Goal: Transaction & Acquisition: Book appointment/travel/reservation

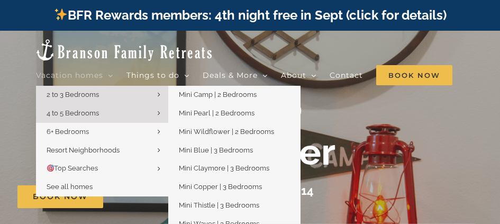
click at [73, 91] on span "2 to 3 Bedrooms" at bounding box center [73, 95] width 52 height 8
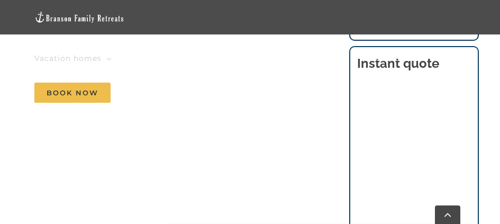
scroll to position [582, 0]
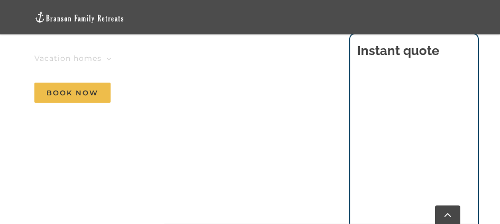
click at [276, 110] on nav "Vacation homes 2 to 3 Bedrooms Mini Camp | 2 Bedrooms Mini Pearl | 2 Bedrooms M…" at bounding box center [249, 75] width 431 height 69
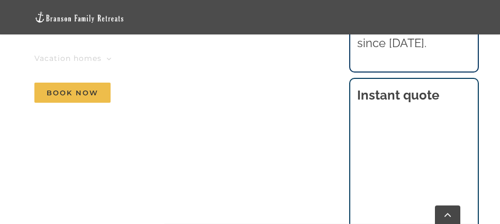
scroll to position [540, 0]
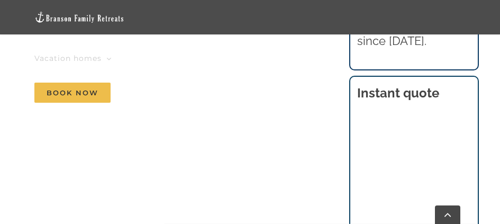
click at [461, 82] on nav "Vacation homes 2 to 3 Bedrooms Mini Camp | 2 Bedrooms Mini Pearl | 2 Bedrooms M…" at bounding box center [249, 75] width 431 height 69
click at [458, 82] on nav "Vacation homes 2 to 3 Bedrooms Mini Camp | 2 Bedrooms Mini Pearl | 2 Bedrooms M…" at bounding box center [249, 75] width 431 height 69
click at [462, 79] on nav "Vacation homes 2 to 3 Bedrooms Mini Camp | 2 Bedrooms Mini Pearl | 2 Bedrooms M…" at bounding box center [249, 75] width 431 height 69
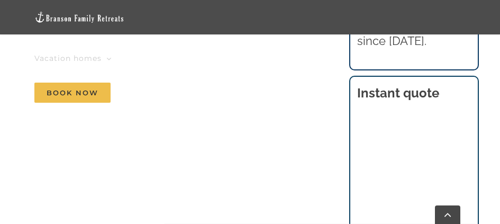
click at [462, 79] on nav "Vacation homes 2 to 3 Bedrooms Mini Camp | 2 Bedrooms Mini Pearl | 2 Bedrooms M…" at bounding box center [249, 75] width 431 height 69
click at [458, 78] on nav "Vacation homes 2 to 3 Bedrooms Mini Camp | 2 Bedrooms Mini Pearl | 2 Bedrooms M…" at bounding box center [249, 75] width 431 height 69
click at [460, 102] on nav "Vacation homes 2 to 3 Bedrooms Mini Camp | 2 Bedrooms Mini Pearl | 2 Bedrooms M…" at bounding box center [249, 75] width 431 height 69
click at [456, 80] on nav "Vacation homes 2 to 3 Bedrooms Mini Camp | 2 Bedrooms Mini Pearl | 2 Bedrooms M…" at bounding box center [249, 75] width 431 height 69
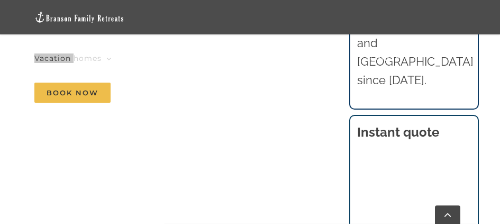
scroll to position [554, 0]
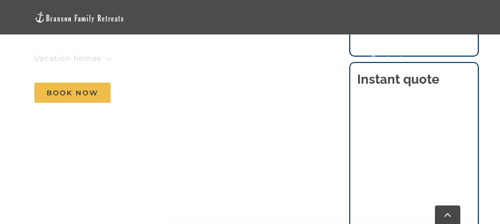
click at [460, 87] on nav "Vacation homes 2 to 3 Bedrooms Mini Camp | 2 Bedrooms Mini Pearl | 2 Bedrooms M…" at bounding box center [249, 75] width 431 height 69
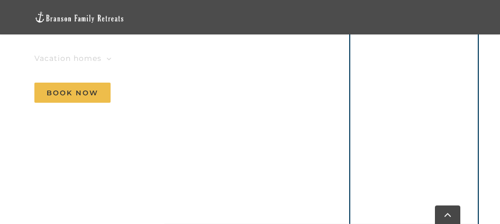
scroll to position [559, 0]
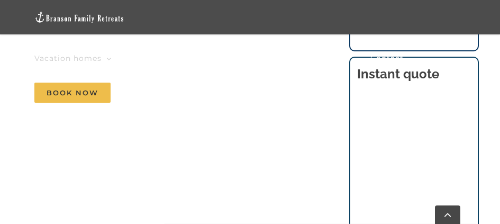
click at [460, 60] on nav "Vacation homes 2 to 3 Bedrooms Mini Camp | 2 Bedrooms Mini Pearl | 2 Bedrooms M…" at bounding box center [249, 75] width 431 height 69
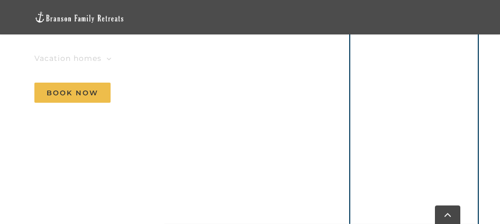
scroll to position [597, 0]
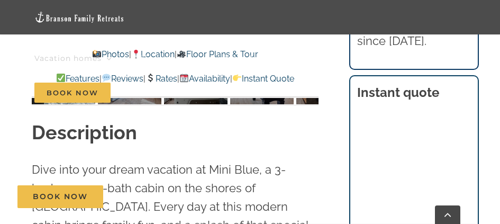
scroll to position [844, 0]
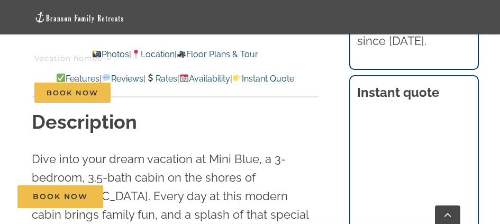
drag, startPoint x: 504, startPoint y: 16, endPoint x: 508, endPoint y: 39, distance: 23.2
click at [461, 79] on nav "Vacation homes 2 to 3 Bedrooms Mini Camp | 2 Bedrooms Mini Pearl | 2 Bedrooms M…" at bounding box center [249, 75] width 431 height 69
click at [456, 79] on nav "Vacation homes 2 to 3 Bedrooms Mini Camp | 2 Bedrooms Mini Pearl | 2 Bedrooms M…" at bounding box center [249, 75] width 431 height 69
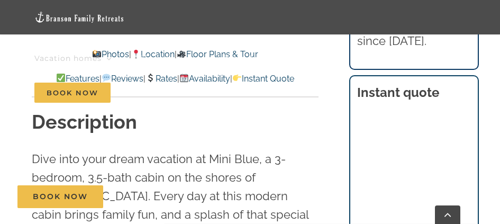
click at [465, 79] on nav "Vacation homes 2 to 3 Bedrooms Mini Camp | 2 Bedrooms Mini Pearl | 2 Bedrooms M…" at bounding box center [249, 75] width 431 height 69
click at [461, 79] on nav "Vacation homes 2 to 3 Bedrooms Mini Camp | 2 Bedrooms Mini Pearl | 2 Bedrooms M…" at bounding box center [249, 75] width 431 height 69
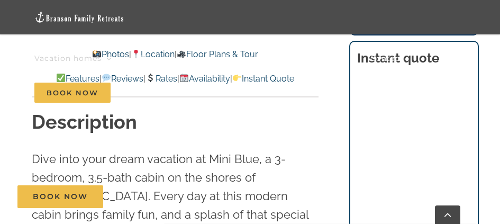
scroll to position [897, 0]
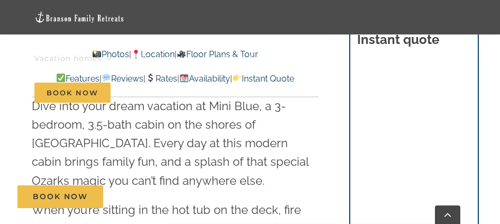
click at [466, 106] on div "Vacation homes 2 to 3 Bedrooms Mini Camp | 2 Bedrooms Mini Pearl | 2 Bedrooms M…" at bounding box center [250, 55] width 469 height 110
click at [464, 106] on nav "Vacation homes 2 to 3 Bedrooms Mini Camp | 2 Bedrooms Mini Pearl | 2 Bedrooms M…" at bounding box center [249, 75] width 431 height 69
click at [468, 103] on div "Vacation homes 2 to 3 Bedrooms Mini Camp | 2 Bedrooms Mini Pearl | 2 Bedrooms M…" at bounding box center [250, 55] width 469 height 110
click at [465, 104] on nav "Vacation homes 2 to 3 Bedrooms Mini Camp | 2 Bedrooms Mini Pearl | 2 Bedrooms M…" at bounding box center [249, 75] width 431 height 69
click at [381, 105] on nav "Vacation homes 2 to 3 Bedrooms Mini Camp | 2 Bedrooms Mini Pearl | 2 Bedrooms M…" at bounding box center [249, 75] width 431 height 69
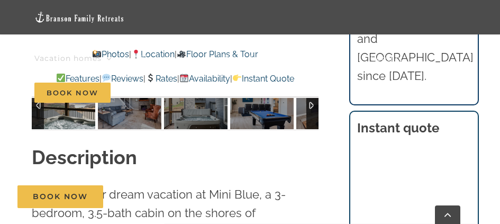
scroll to position [792, 0]
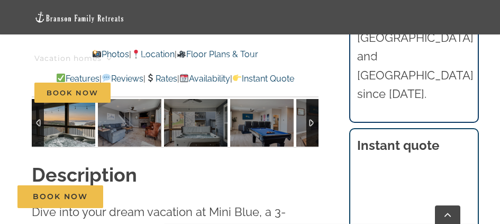
click at [402, 90] on nav "Vacation homes 2 to 3 Bedrooms Mini Camp | 2 Bedrooms Mini Pearl | 2 Bedrooms M…" at bounding box center [249, 75] width 431 height 69
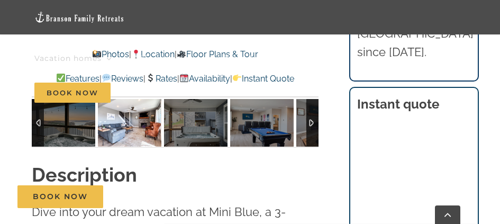
scroll to position [844, 0]
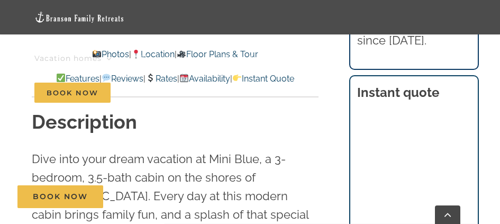
click at [459, 102] on nav "Vacation homes 2 to 3 Bedrooms Mini Camp | 2 Bedrooms Mini Pearl | 2 Bedrooms M…" at bounding box center [249, 75] width 431 height 69
click at [462, 84] on nav "Vacation homes 2 to 3 Bedrooms Mini Camp | 2 Bedrooms Mini Pearl | 2 Bedrooms M…" at bounding box center [249, 75] width 431 height 69
click at [461, 79] on nav "Vacation homes 2 to 3 Bedrooms Mini Camp | 2 Bedrooms Mini Pearl | 2 Bedrooms M…" at bounding box center [249, 75] width 431 height 69
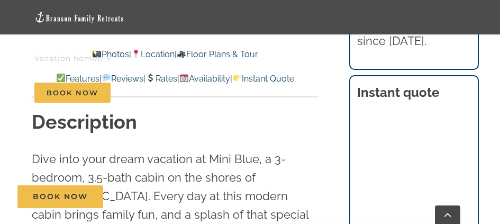
click at [470, 77] on div "Vacation homes 2 to 3 Bedrooms Mini Camp | 2 Bedrooms Mini Pearl | 2 Bedrooms M…" at bounding box center [250, 55] width 469 height 110
click at [455, 78] on nav "Vacation homes 2 to 3 Bedrooms Mini Camp | 2 Bedrooms Mini Pearl | 2 Bedrooms M…" at bounding box center [249, 75] width 431 height 69
click at [460, 101] on nav "Vacation homes 2 to 3 Bedrooms Mini Camp | 2 Bedrooms Mini Pearl | 2 Bedrooms M…" at bounding box center [249, 75] width 431 height 69
click at [461, 80] on nav "Vacation homes 2 to 3 Bedrooms Mini Camp | 2 Bedrooms Mini Pearl | 2 Bedrooms M…" at bounding box center [249, 75] width 431 height 69
click at [459, 81] on nav "Vacation homes 2 to 3 Bedrooms Mini Camp | 2 Bedrooms Mini Pearl | 2 Bedrooms M…" at bounding box center [249, 75] width 431 height 69
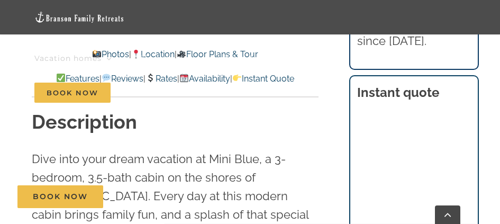
click at [459, 82] on nav "Vacation homes 2 to 3 Bedrooms Mini Camp | 2 Bedrooms Mini Pearl | 2 Bedrooms M…" at bounding box center [249, 75] width 431 height 69
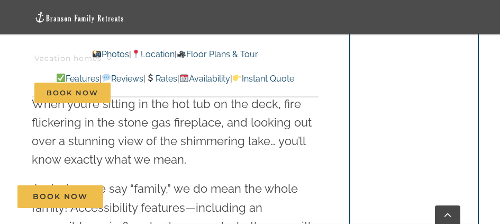
scroll to position [897, 0]
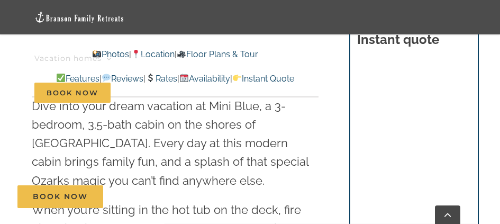
click at [466, 106] on div "Vacation homes 2 to 3 Bedrooms Mini Camp | 2 Bedrooms Mini Pearl | 2 Bedrooms M…" at bounding box center [250, 55] width 469 height 110
click at [466, 105] on div "Vacation homes 2 to 3 Bedrooms Mini Camp | 2 Bedrooms Mini Pearl | 2 Bedrooms M…" at bounding box center [250, 55] width 469 height 110
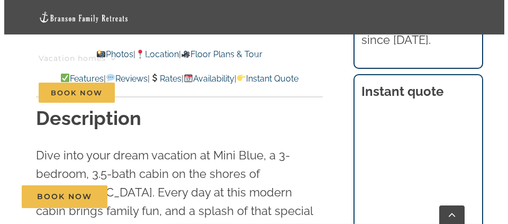
scroll to position [844, 0]
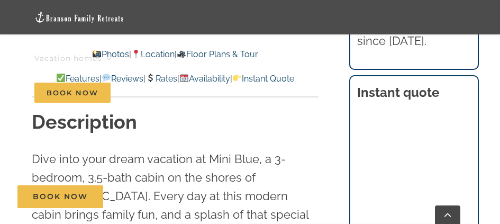
click at [462, 78] on nav "Vacation homes 2 to 3 Bedrooms Mini Camp | 2 Bedrooms Mini Pearl | 2 Bedrooms M…" at bounding box center [249, 75] width 431 height 69
click at [58, 90] on span "Book Now" at bounding box center [72, 93] width 76 height 20
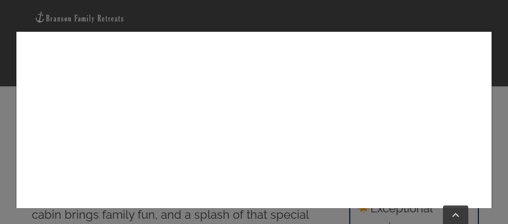
scroll to position [159, 0]
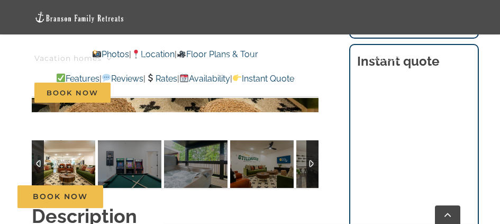
scroll to position [794, 0]
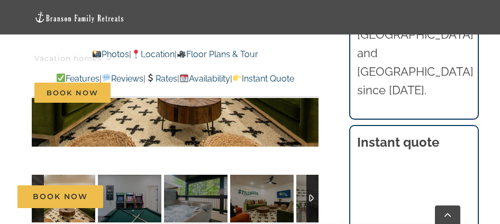
click at [95, 19] on img at bounding box center [79, 17] width 90 height 12
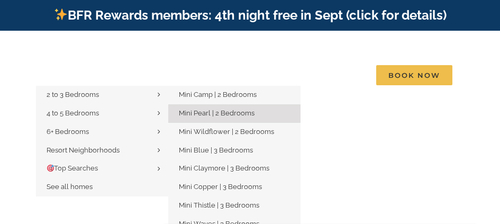
click at [228, 109] on span "Mini Pearl | 2 Bedrooms" at bounding box center [217, 113] width 76 height 8
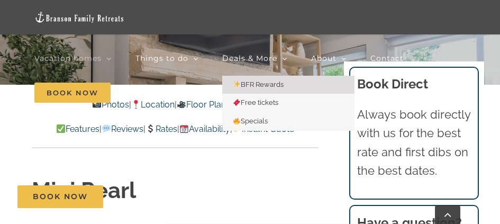
scroll to position [159, 0]
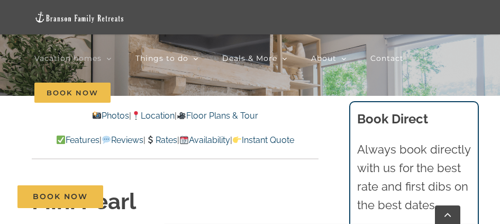
click at [95, 118] on link "Photos" at bounding box center [110, 116] width 37 height 10
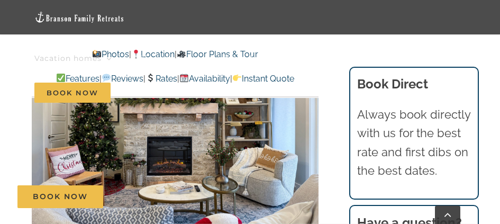
scroll to position [592, 0]
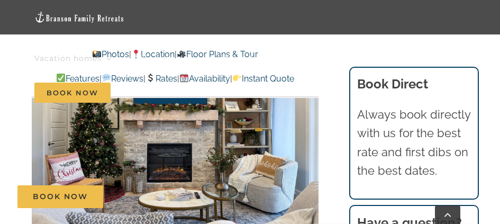
click at [381, 87] on nav "Vacation homes 2 to 3 Bedrooms Mini Camp | 2 Bedrooms Mini Pearl | 2 Bedrooms M…" at bounding box center [249, 75] width 431 height 69
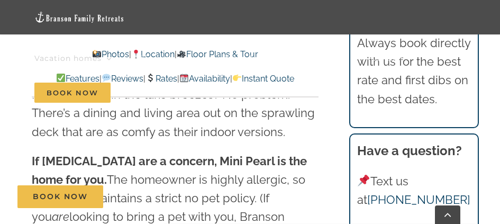
scroll to position [1334, 0]
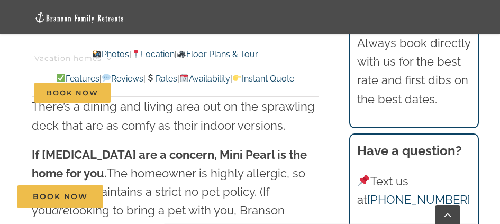
scroll to position [159, 0]
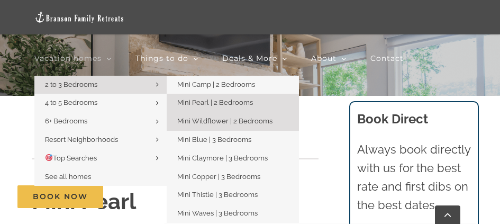
click at [203, 120] on span "Mini Wildflower | 2 Bedrooms" at bounding box center [224, 121] width 95 height 8
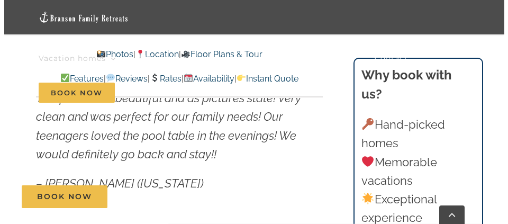
scroll to position [477, 0]
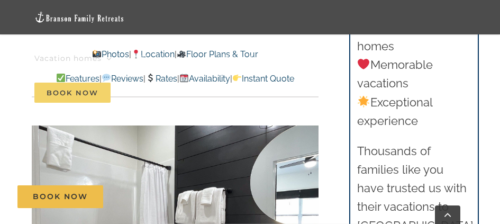
click at [87, 88] on span "Book Now" at bounding box center [72, 93] width 76 height 20
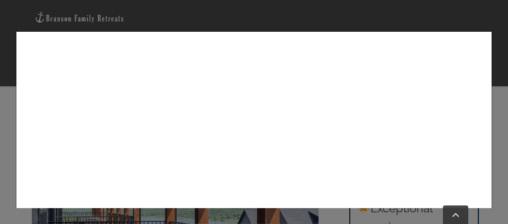
scroll to position [0, 0]
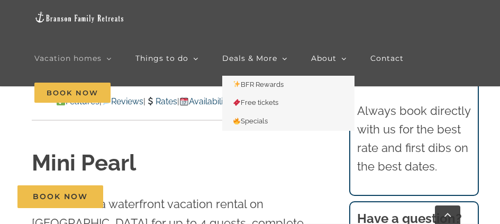
scroll to position [145, 0]
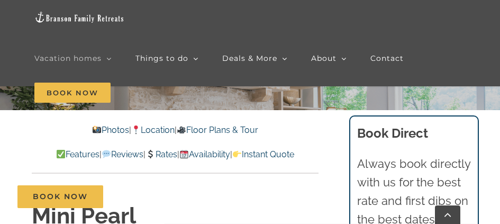
click at [254, 129] on link "Floor Plans & Tour" at bounding box center [218, 130] width 82 height 10
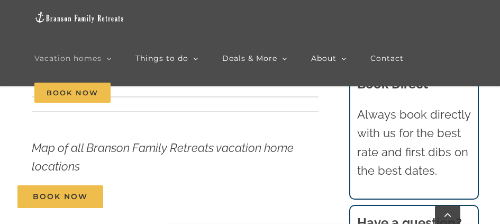
scroll to position [2726, 0]
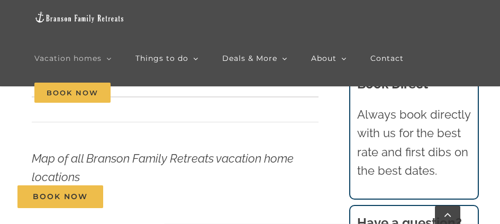
click at [231, 191] on div "Book Now" at bounding box center [257, 196] width 481 height 23
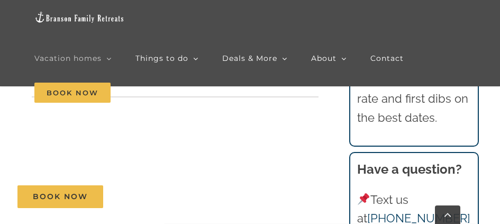
scroll to position [2779, 0]
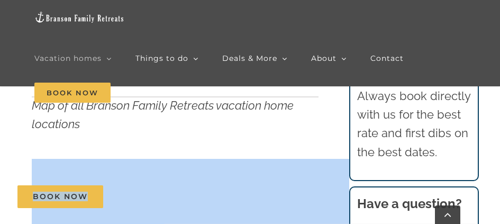
drag, startPoint x: 288, startPoint y: 191, endPoint x: 291, endPoint y: 185, distance: 6.6
drag, startPoint x: 262, startPoint y: 197, endPoint x: 258, endPoint y: 183, distance: 14.4
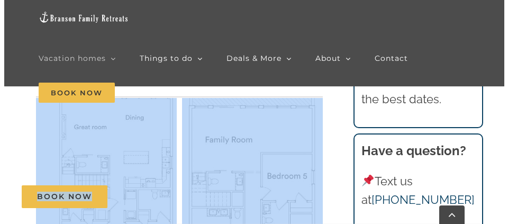
scroll to position [3167, 0]
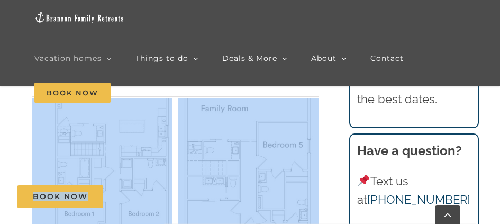
click at [282, 157] on img "Floor Plan" at bounding box center [248, 150] width 141 height 259
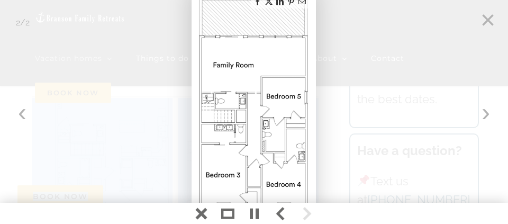
click at [491, 18] on div at bounding box center [254, 112] width 508 height 224
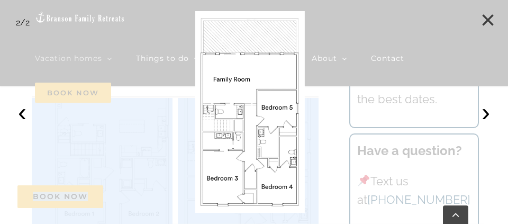
click at [492, 17] on button "×" at bounding box center [488, 19] width 23 height 23
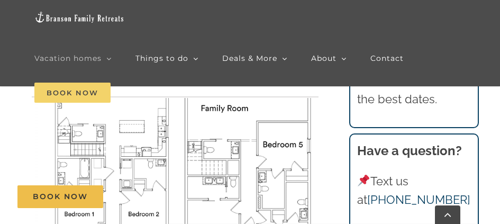
click at [70, 89] on span "Book Now" at bounding box center [72, 93] width 76 height 20
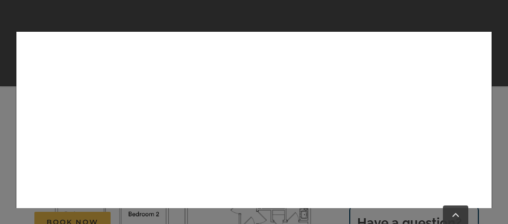
scroll to position [152, 0]
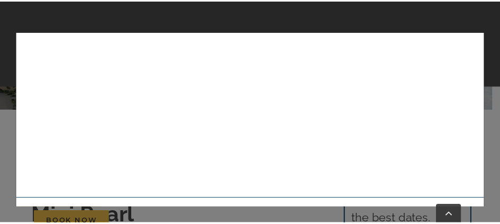
scroll to position [405, 0]
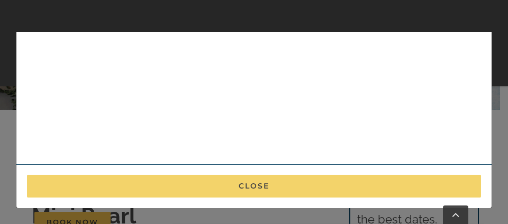
click at [244, 185] on button "Close" at bounding box center [254, 186] width 454 height 23
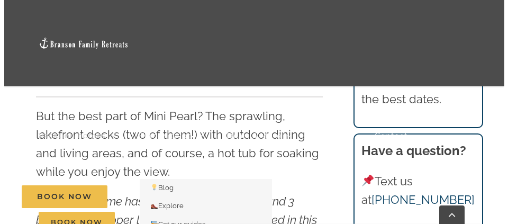
scroll to position [992, 0]
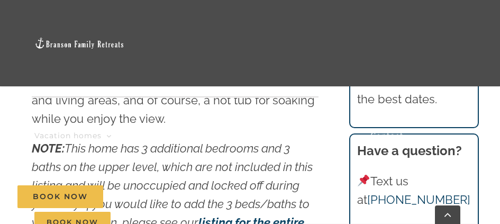
click at [86, 196] on link "Book Now" at bounding box center [72, 222] width 76 height 86
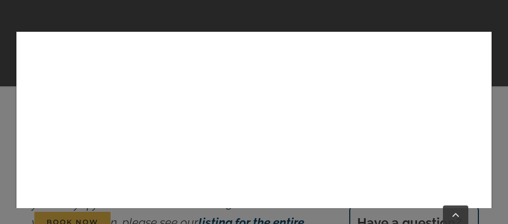
scroll to position [223, 0]
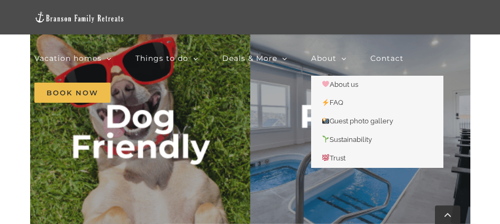
scroll to position [2912, 0]
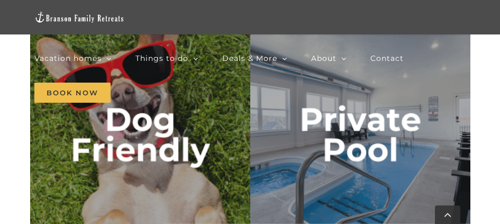
click at [345, 160] on img "private pool" at bounding box center [360, 134] width 220 height 220
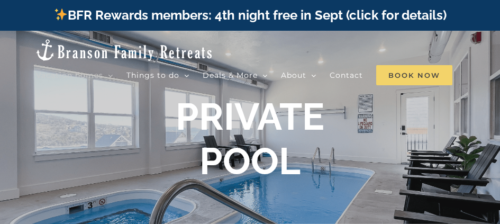
click at [413, 74] on span "Book Now" at bounding box center [414, 75] width 76 height 20
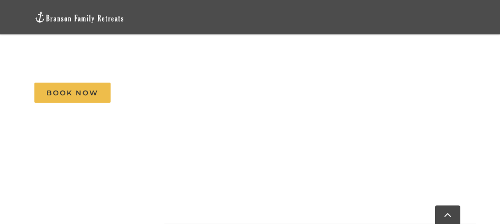
scroll to position [1535, 0]
click at [383, 88] on nav "Vacation homes 2 to 3 Bedrooms Mini Camp | 2 Bedrooms Mini Pearl | 2 Bedrooms M…" at bounding box center [249, 75] width 431 height 69
click at [78, 91] on span "Book Now" at bounding box center [72, 93] width 76 height 20
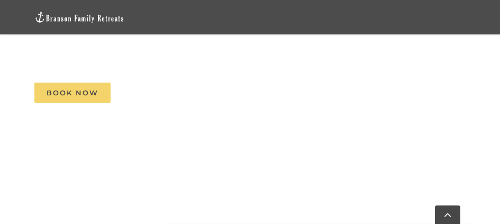
click at [101, 93] on span "Book Now" at bounding box center [72, 93] width 76 height 20
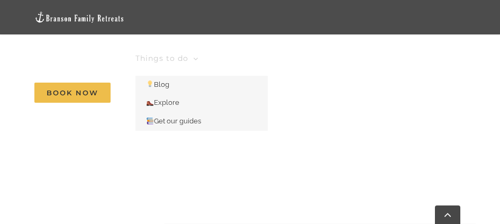
click at [194, 49] on link "Things to do" at bounding box center [167, 58] width 63 height 34
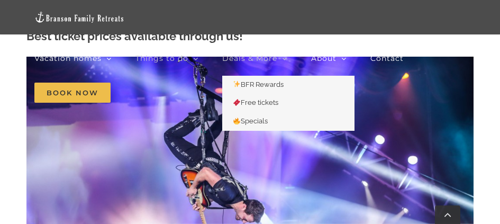
scroll to position [2330, 0]
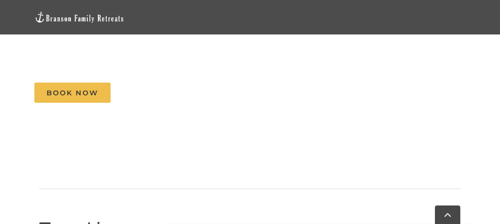
scroll to position [1694, 0]
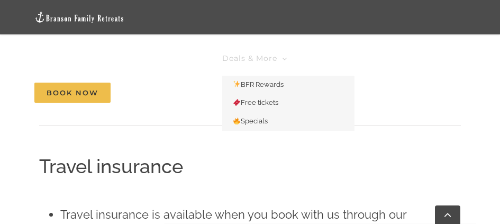
click at [256, 62] on link "Deals & More" at bounding box center [254, 58] width 65 height 34
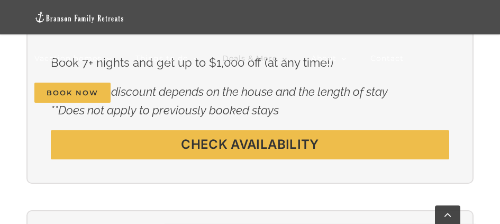
scroll to position [1006, 0]
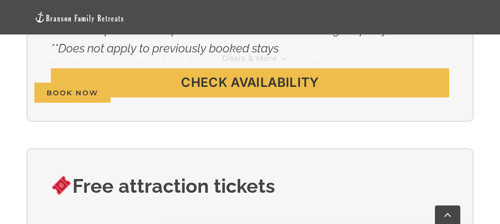
click at [294, 86] on nav "Vacation homes 2 to 3 Bedrooms Mini Camp | 2 Bedrooms Mini Pearl | 2 Bedrooms M…" at bounding box center [249, 75] width 431 height 69
click at [374, 84] on nav "Vacation homes 2 to 3 Bedrooms Mini Camp | 2 Bedrooms Mini Pearl | 2 Bedrooms M…" at bounding box center [249, 75] width 431 height 69
click at [295, 83] on nav "Vacation homes 2 to 3 Bedrooms Mini Camp | 2 Bedrooms Mini Pearl | 2 Bedrooms M…" at bounding box center [249, 75] width 431 height 69
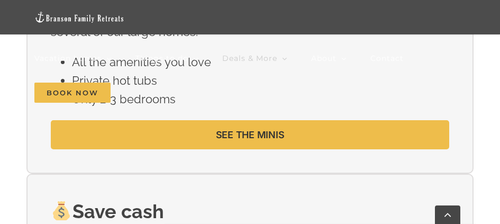
scroll to position [1853, 0]
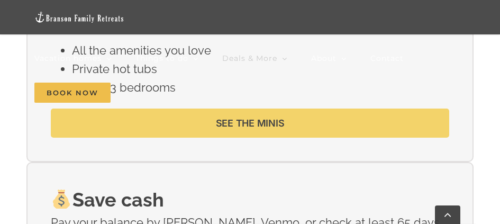
click at [246, 120] on span "SEE THE MINIS" at bounding box center [250, 123] width 69 height 11
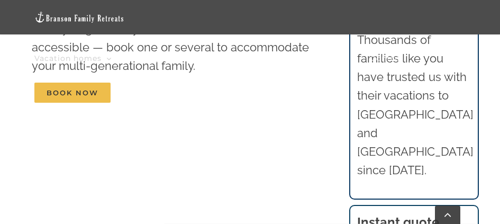
scroll to position [424, 0]
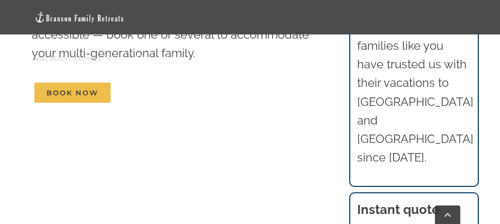
click at [311, 95] on nav "Vacation homes 2 to 3 Bedrooms Mini Camp | 2 Bedrooms Mini Pearl | 2 Bedrooms M…" at bounding box center [249, 75] width 431 height 69
click at [308, 92] on nav "Vacation homes 2 to 3 Bedrooms Mini Camp | 2 Bedrooms Mini Pearl | 2 Bedrooms M…" at bounding box center [249, 75] width 431 height 69
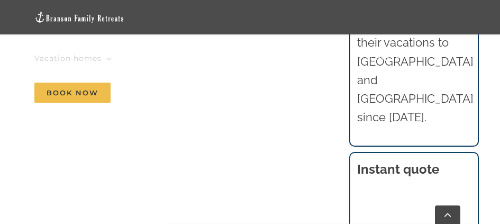
scroll to position [477, 0]
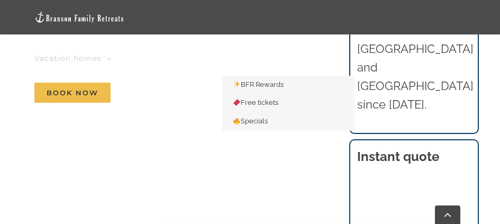
click at [310, 62] on li "Deals & More BFR Rewards Free tickets Specials" at bounding box center [266, 58] width 89 height 34
click at [308, 65] on li "Deals & More BFR Rewards Free tickets Specials" at bounding box center [266, 58] width 89 height 34
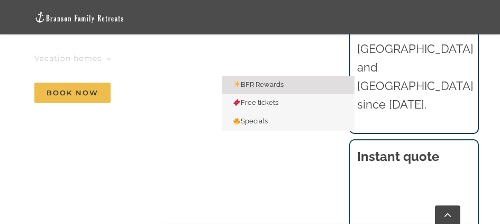
click at [328, 92] on link "BFR Rewards" at bounding box center [288, 85] width 132 height 19
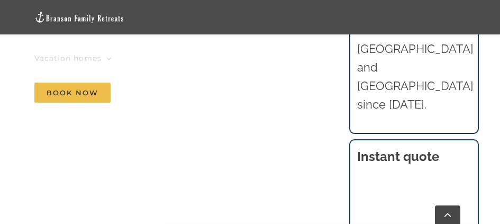
click at [178, 92] on nav "Vacation homes 2 to 3 Bedrooms Mini Camp | 2 Bedrooms Mini Pearl | 2 Bedrooms M…" at bounding box center [249, 75] width 431 height 69
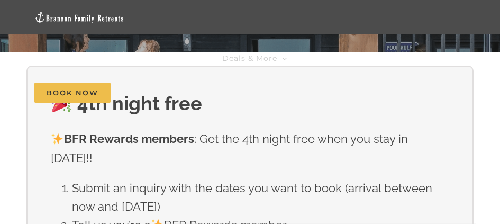
scroll to position [986, 0]
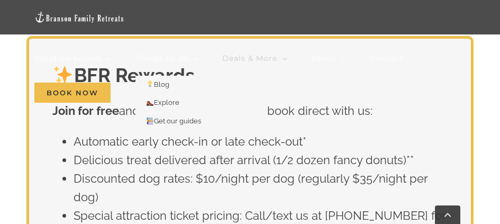
scroll to position [2296, 0]
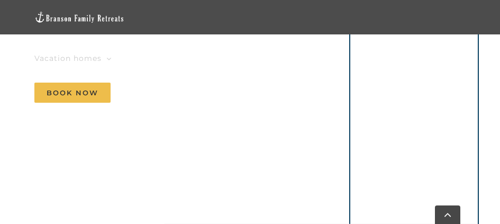
scroll to position [477, 0]
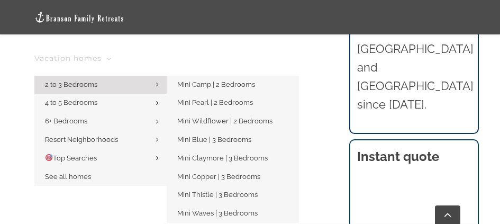
click at [158, 84] on icon "Main Menu Sticky" at bounding box center [157, 84] width 3 height 8
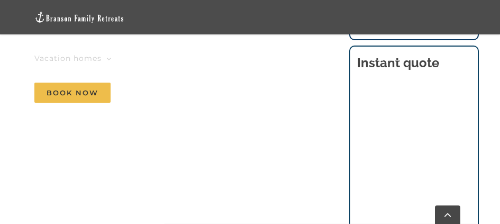
scroll to position [582, 0]
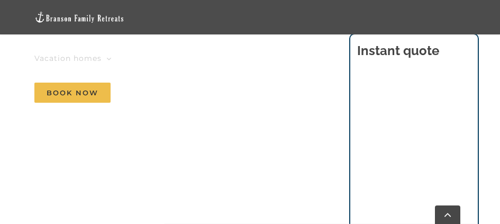
click at [132, 96] on nav "Vacation homes 2 to 3 Bedrooms Mini Camp | 2 Bedrooms Mini Pearl | 2 Bedrooms M…" at bounding box center [249, 75] width 431 height 69
click at [129, 94] on nav "Vacation homes 2 to 3 Bedrooms Mini Camp | 2 Bedrooms Mini Pearl | 2 Bedrooms M…" at bounding box center [249, 75] width 431 height 69
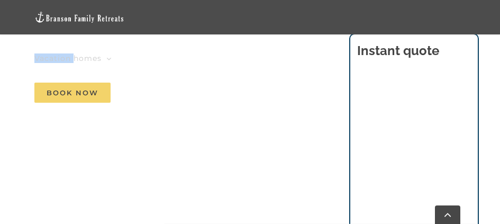
click at [88, 93] on span "Book Now" at bounding box center [72, 93] width 76 height 20
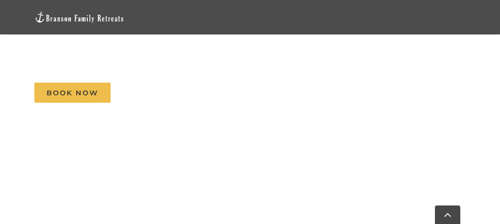
scroll to position [794, 0]
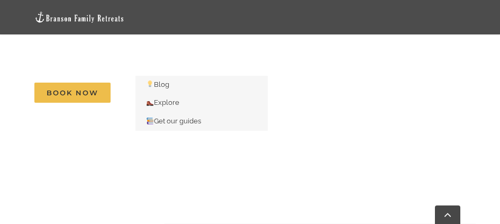
click at [199, 45] on li "Things to do Blog Explore Get our guides" at bounding box center [179, 58] width 87 height 34
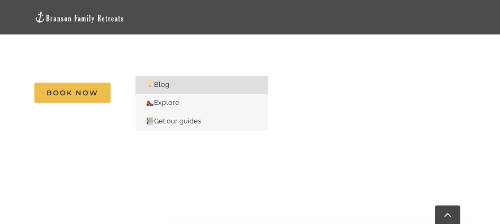
scroll to position [688, 0]
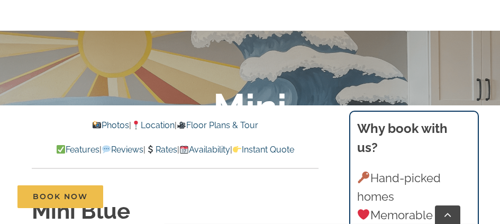
scroll to position [159, 0]
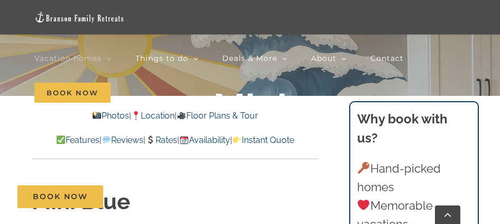
click at [184, 145] on p "Features | Reviews | Rates | Availability | Instant Quote" at bounding box center [175, 140] width 287 height 14
click at [177, 140] on link "Rates" at bounding box center [161, 140] width 31 height 10
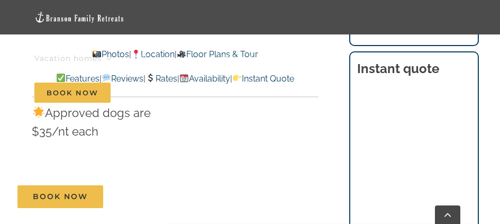
scroll to position [5961, 0]
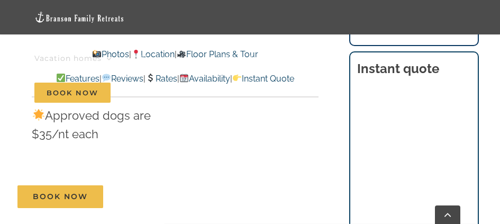
click at [457, 76] on nav "Vacation homes 2 to 3 Bedrooms Mini Camp | 2 Bedrooms Mini Pearl | 2 Bedrooms M…" at bounding box center [249, 75] width 431 height 69
click at [461, 78] on nav "Vacation homes 2 to 3 Bedrooms Mini Camp | 2 Bedrooms Mini Pearl | 2 Bedrooms M…" at bounding box center [249, 75] width 431 height 69
click at [460, 61] on nav "Vacation homes 2 to 3 Bedrooms Mini Camp | 2 Bedrooms Mini Pearl | 2 Bedrooms M…" at bounding box center [249, 75] width 431 height 69
click at [459, 54] on nav "Vacation homes 2 to 3 Bedrooms Mini Camp | 2 Bedrooms Mini Pearl | 2 Bedrooms M…" at bounding box center [249, 75] width 431 height 69
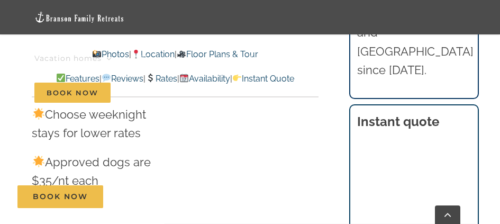
scroll to position [5908, 0]
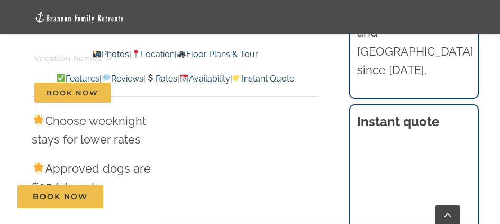
click at [461, 105] on nav "Vacation homes 2 to 3 Bedrooms Mini Camp | 2 Bedrooms Mini Pearl | 2 Bedrooms M…" at bounding box center [249, 75] width 431 height 69
click at [407, 110] on nav "Vacation homes 2 to 3 Bedrooms Mini Camp | 2 Bedrooms Mini Pearl | 2 Bedrooms M…" at bounding box center [249, 75] width 431 height 69
click at [460, 107] on nav "Vacation homes 2 to 3 Bedrooms Mini Camp | 2 Bedrooms Mini Pearl | 2 Bedrooms M…" at bounding box center [249, 75] width 431 height 69
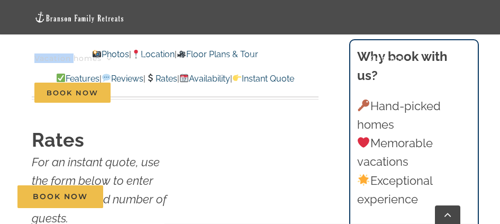
scroll to position [5538, 0]
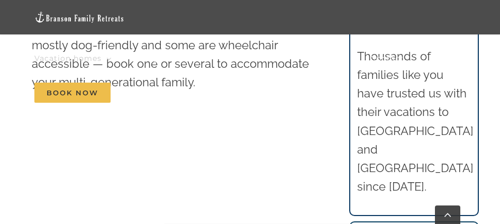
scroll to position [424, 0]
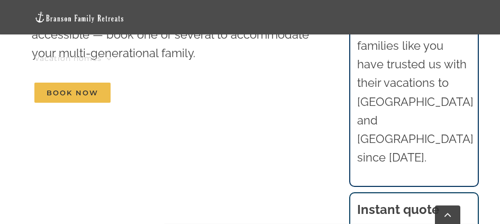
click at [308, 96] on nav "Vacation homes 2 to 3 Bedrooms Mini Camp | 2 Bedrooms Mini Pearl | 2 Bedrooms M…" at bounding box center [249, 75] width 431 height 69
click at [309, 93] on nav "Vacation homes 2 to 3 Bedrooms Mini Camp | 2 Bedrooms Mini Pearl | 2 Bedrooms M…" at bounding box center [249, 75] width 431 height 69
click at [309, 92] on nav "Vacation homes 2 to 3 Bedrooms Mini Camp | 2 Bedrooms Mini Pearl | 2 Bedrooms M…" at bounding box center [249, 75] width 431 height 69
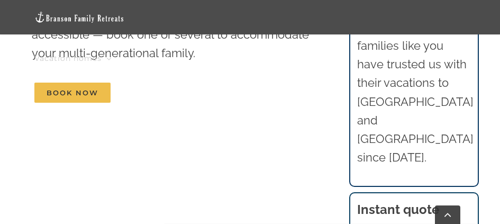
click at [210, 79] on nav "Vacation homes 2 to 3 Bedrooms Mini Camp | 2 Bedrooms Mini Pearl | 2 Bedrooms M…" at bounding box center [249, 75] width 431 height 69
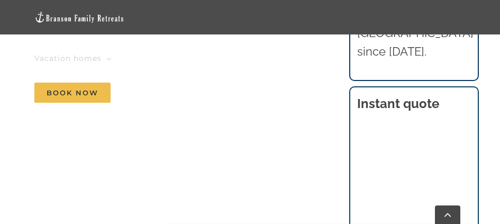
scroll to position [582, 0]
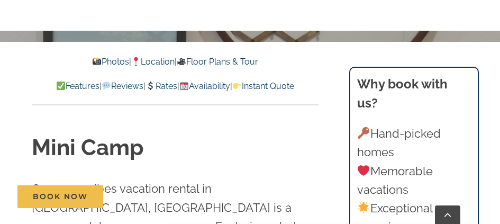
scroll to position [318, 0]
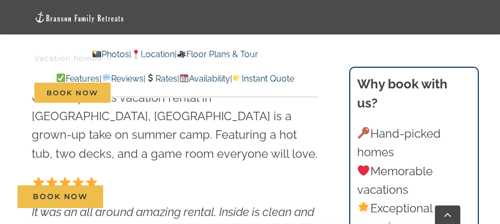
click at [250, 79] on nav "Vacation homes 2 to 3 Bedrooms Mini Camp | 2 Bedrooms Mini Pearl | 2 Bedrooms M…" at bounding box center [249, 75] width 431 height 69
click at [212, 78] on nav "Vacation homes 2 to 3 Bedrooms Mini Camp | 2 Bedrooms Mini Pearl | 2 Bedrooms M…" at bounding box center [249, 75] width 431 height 69
click at [213, 78] on nav "Vacation homes 2 to 3 Bedrooms Mini Camp | 2 Bedrooms Mini Pearl | 2 Bedrooms M…" at bounding box center [249, 75] width 431 height 69
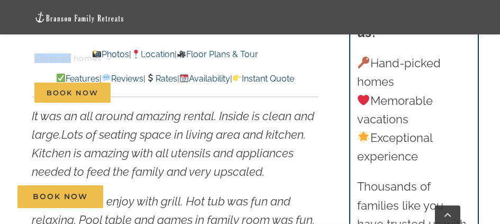
scroll to position [424, 0]
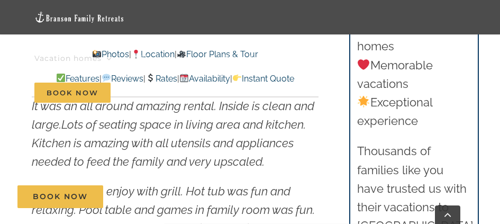
click at [182, 78] on nav "Vacation homes 2 to 3 Bedrooms Mini Camp | 2 Bedrooms Mini Pearl | 2 Bedrooms M…" at bounding box center [249, 75] width 431 height 69
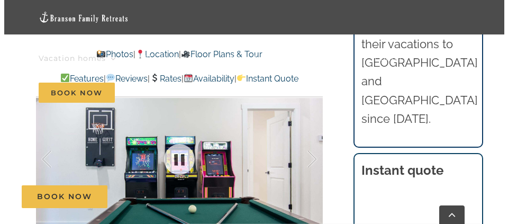
scroll to position [741, 0]
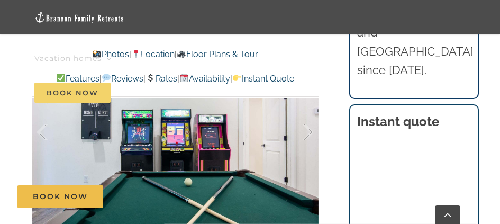
click at [79, 92] on span "Book Now" at bounding box center [72, 93] width 76 height 20
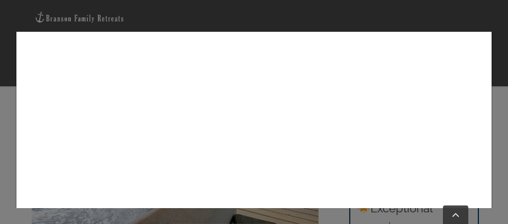
scroll to position [106, 0]
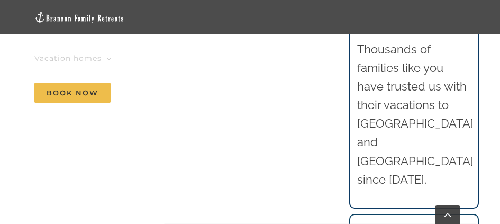
scroll to position [582, 0]
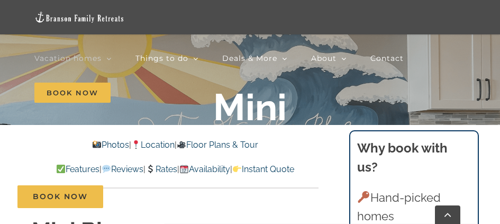
scroll to position [127, 0]
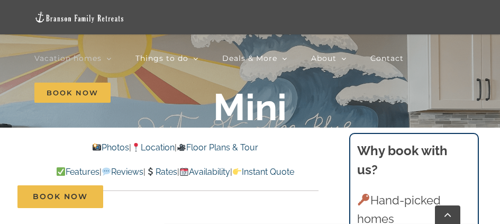
click at [71, 170] on link "Features" at bounding box center [77, 172] width 43 height 10
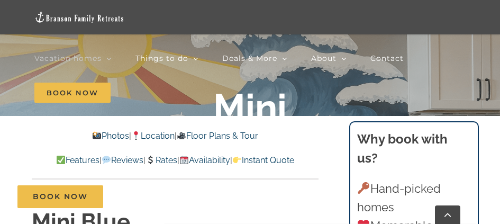
scroll to position [127, 0]
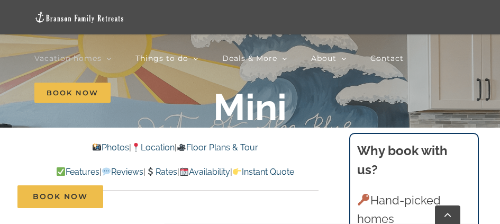
click at [168, 149] on link "Location" at bounding box center [152, 147] width 43 height 10
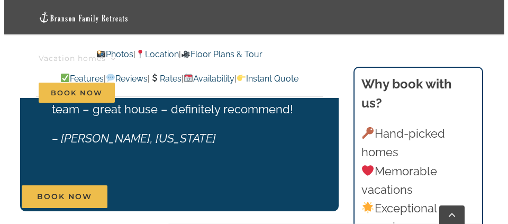
scroll to position [2322, 0]
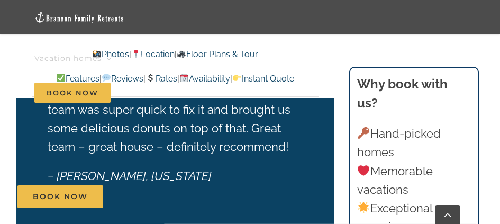
click at [178, 80] on nav "Vacation homes 2 to 3 Bedrooms Mini Camp | 2 Bedrooms Mini Pearl | 2 Bedrooms M…" at bounding box center [249, 75] width 431 height 69
click at [90, 92] on span "Book Now" at bounding box center [72, 93] width 76 height 20
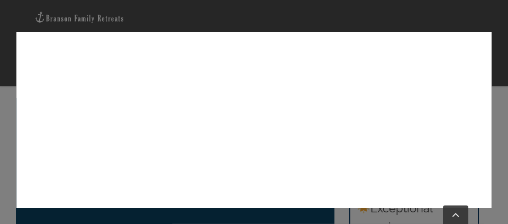
scroll to position [212, 0]
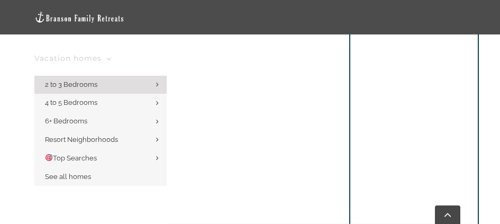
scroll to position [635, 0]
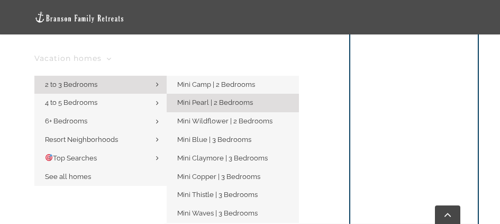
click at [199, 103] on span "Mini Pearl | 2 Bedrooms" at bounding box center [215, 102] width 76 height 8
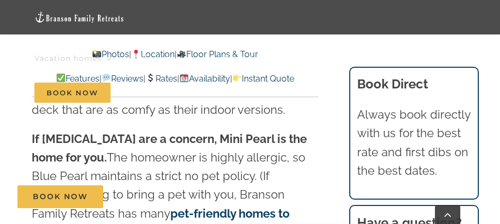
scroll to position [1324, 0]
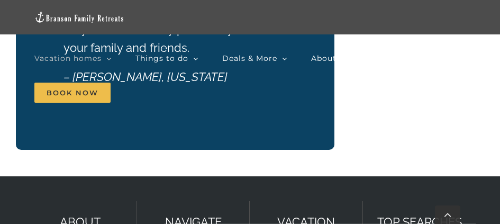
scroll to position [635, 0]
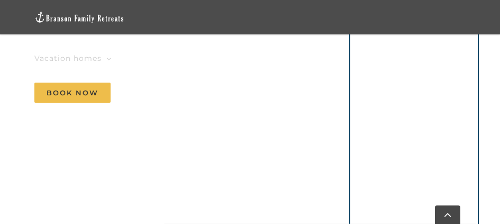
scroll to position [741, 0]
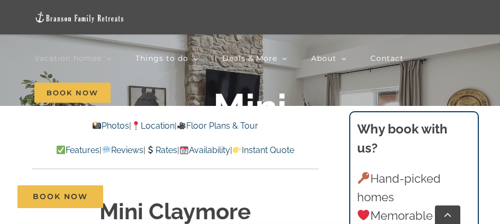
scroll to position [159, 0]
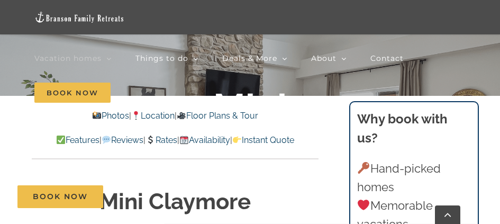
click at [107, 116] on link "Photos" at bounding box center [110, 116] width 37 height 10
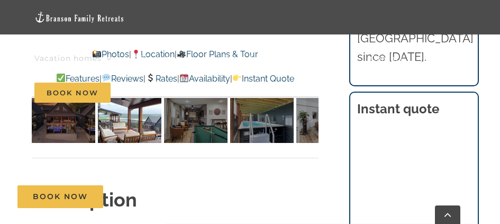
scroll to position [790, 0]
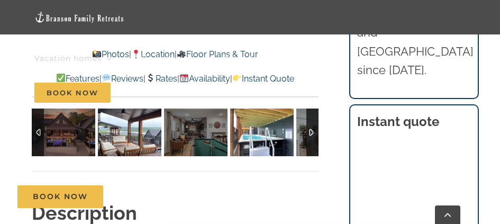
click at [262, 145] on img at bounding box center [262, 133] width 64 height 48
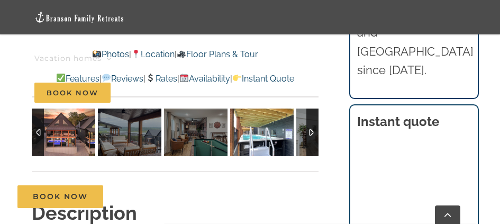
click at [73, 134] on img at bounding box center [64, 133] width 64 height 48
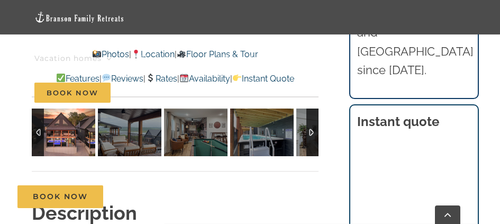
click at [73, 134] on img at bounding box center [64, 133] width 64 height 48
click at [74, 134] on img at bounding box center [64, 133] width 64 height 48
click at [309, 132] on div at bounding box center [313, 133] width 12 height 48
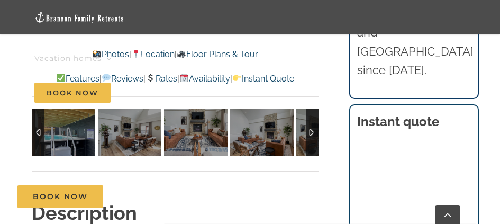
click at [309, 132] on div at bounding box center [313, 133] width 12 height 48
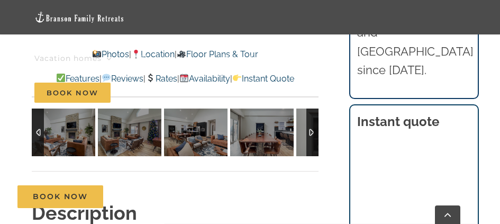
click at [309, 132] on div at bounding box center [313, 133] width 12 height 48
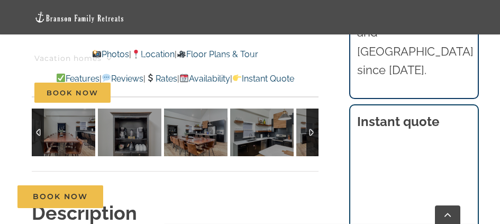
click at [309, 132] on div at bounding box center [313, 133] width 12 height 48
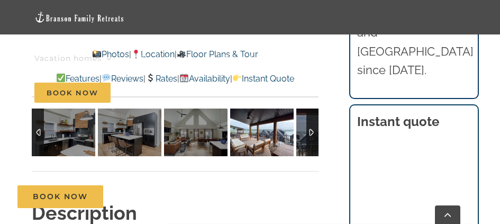
click at [263, 146] on img at bounding box center [262, 133] width 64 height 48
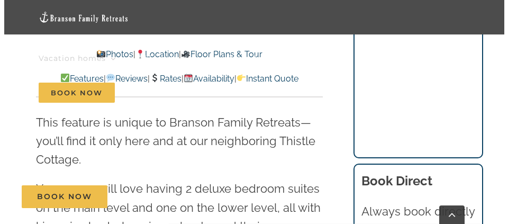
scroll to position [1161, 0]
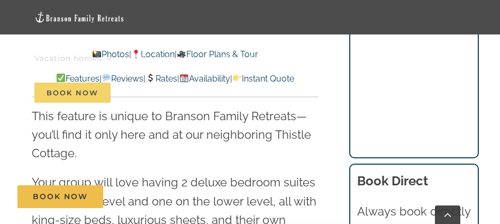
click at [95, 92] on span "Book Now" at bounding box center [72, 93] width 76 height 20
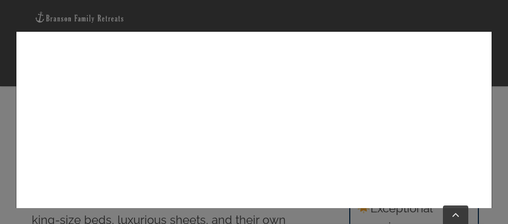
scroll to position [159, 0]
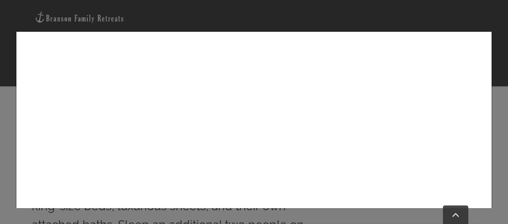
scroll to position [159, 0]
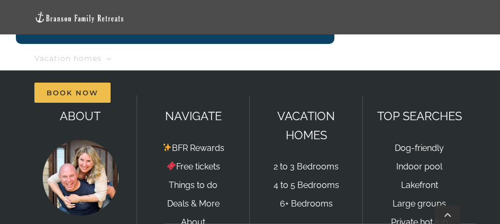
scroll to position [741, 0]
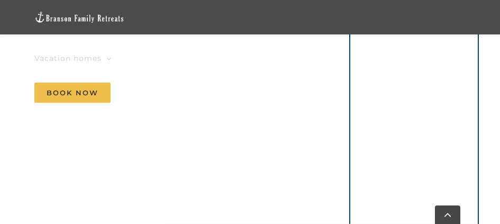
click at [282, 98] on nav "Vacation homes 2 to 3 Bedrooms Mini Camp | 2 Bedrooms Mini Pearl | 2 Bedrooms M…" at bounding box center [249, 75] width 431 height 69
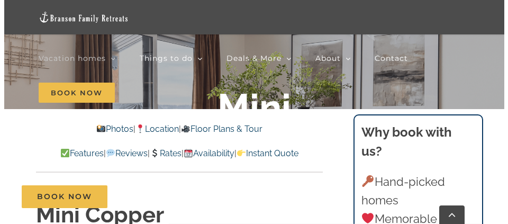
scroll to position [159, 0]
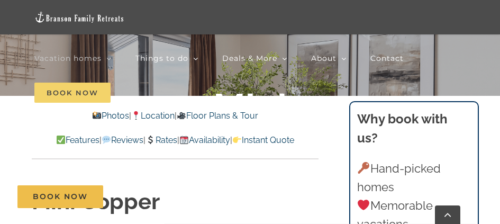
click at [71, 94] on span "Book Now" at bounding box center [72, 93] width 76 height 20
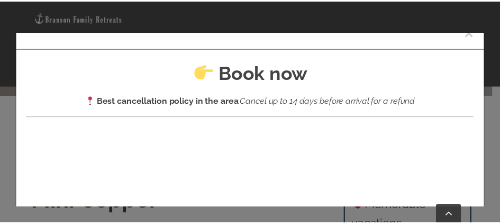
scroll to position [0, 0]
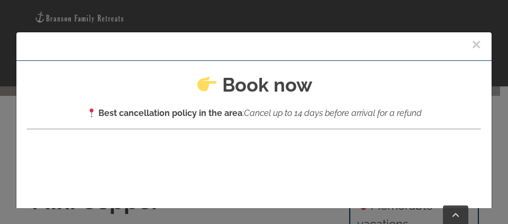
click at [472, 43] on button "×" at bounding box center [477, 45] width 10 height 16
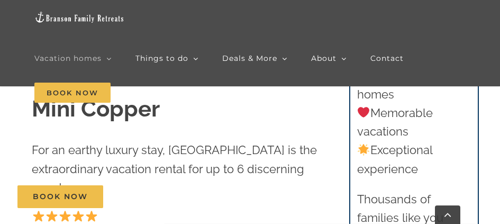
scroll to position [53, 0]
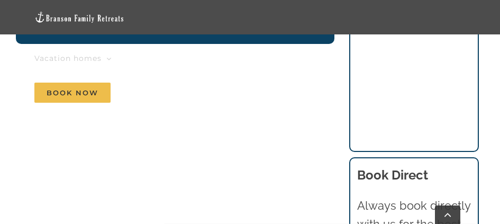
scroll to position [1416, 0]
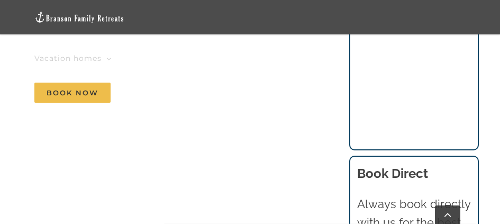
scroll to position [900, 0]
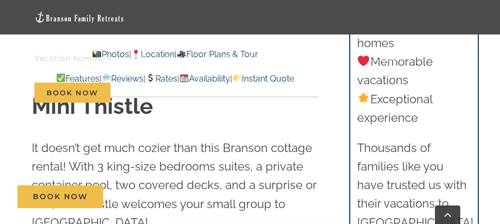
scroll to position [212, 0]
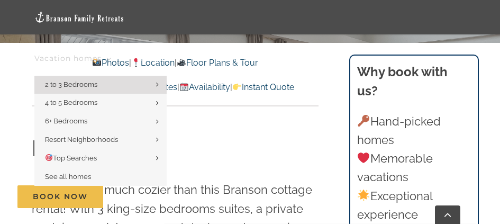
click at [108, 63] on link "Vacation homes" at bounding box center [72, 58] width 77 height 34
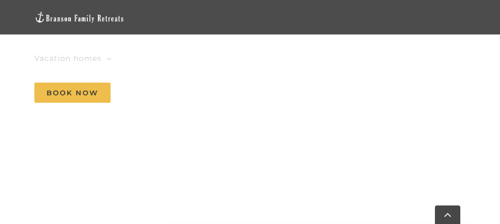
scroll to position [1588, 0]
click at [170, 88] on nav "Vacation homes 2 to 3 Bedrooms Mini Camp | 2 Bedrooms Mini Pearl | 2 Bedrooms M…" at bounding box center [249, 75] width 431 height 69
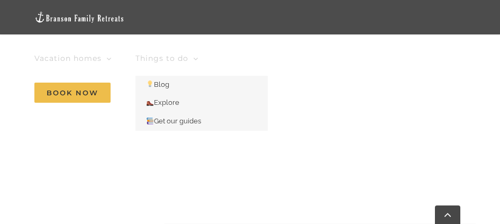
click at [181, 47] on link "Things to do" at bounding box center [167, 58] width 63 height 34
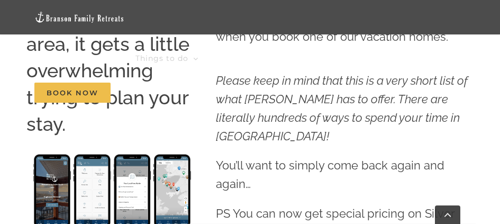
scroll to position [424, 0]
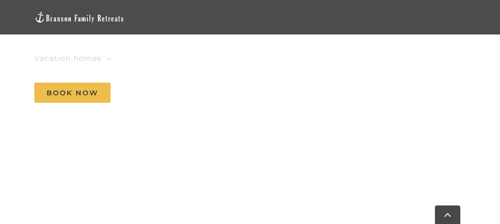
click at [181, 103] on nav "Vacation homes 2 to 3 Bedrooms Mini Camp | 2 Bedrooms Mini Pearl | 2 Bedrooms M…" at bounding box center [249, 75] width 431 height 69
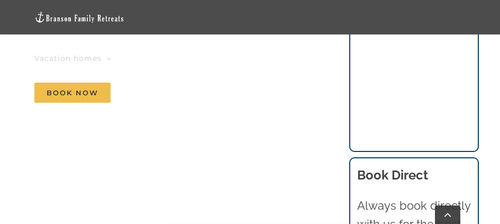
scroll to position [900, 0]
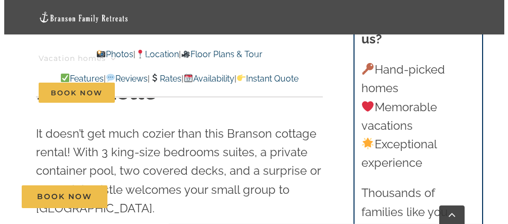
scroll to position [265, 0]
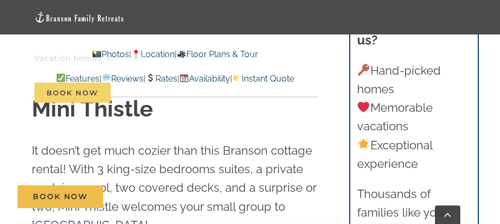
click at [68, 93] on span "Book Now" at bounding box center [72, 93] width 76 height 20
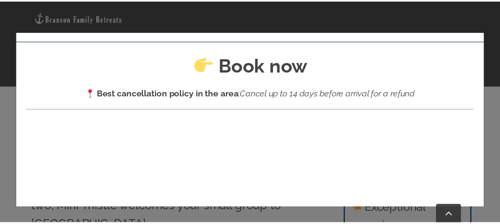
scroll to position [0, 0]
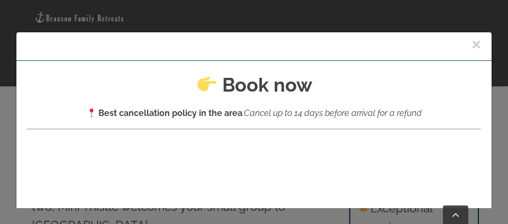
click at [472, 44] on button "×" at bounding box center [477, 45] width 10 height 16
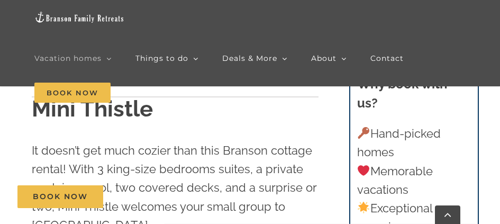
scroll to position [275, 0]
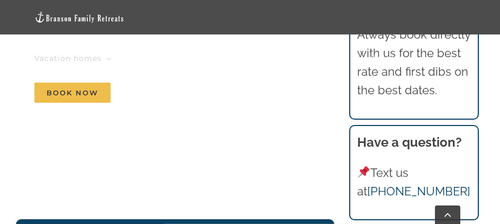
scroll to position [1112, 0]
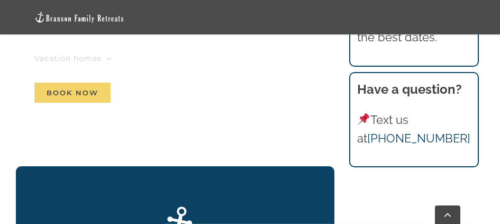
click at [86, 90] on span "Book Now" at bounding box center [72, 93] width 76 height 20
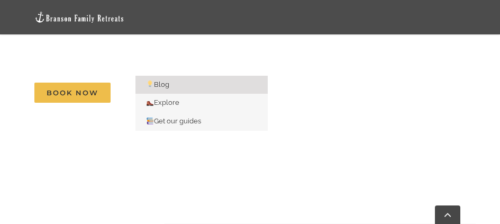
scroll to position [794, 0]
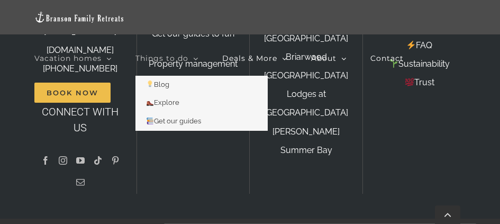
scroll to position [1112, 0]
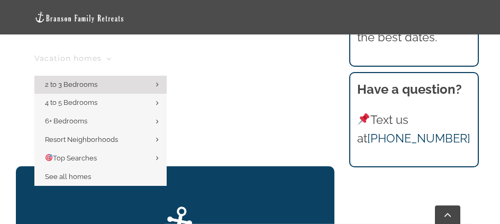
click at [125, 61] on li "Vacation homes 2 to 3 Bedrooms Mini Camp | 2 Bedrooms Mini Pearl | 2 Bedrooms M…" at bounding box center [84, 58] width 101 height 34
click at [68, 57] on span "Vacation homes" at bounding box center [67, 58] width 67 height 7
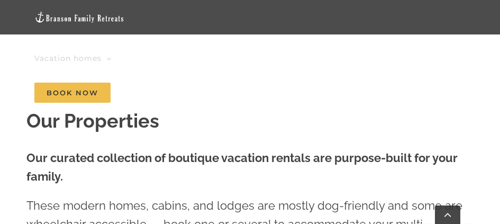
scroll to position [159, 0]
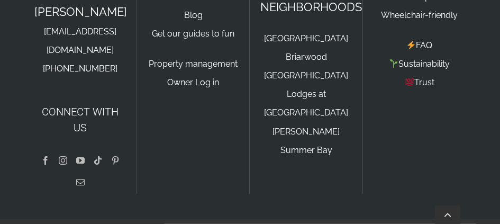
scroll to position [1112, 0]
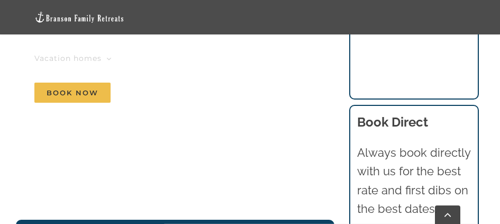
scroll to position [1006, 0]
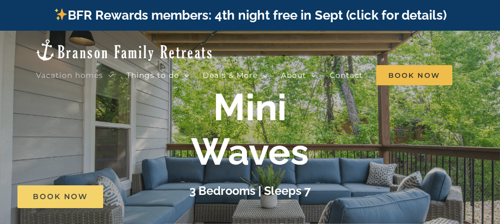
click at [60, 196] on span "Book Now" at bounding box center [60, 196] width 55 height 9
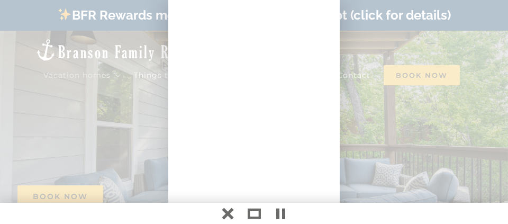
click at [87, 110] on div at bounding box center [254, 112] width 508 height 224
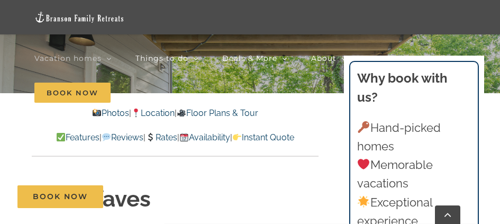
scroll to position [212, 0]
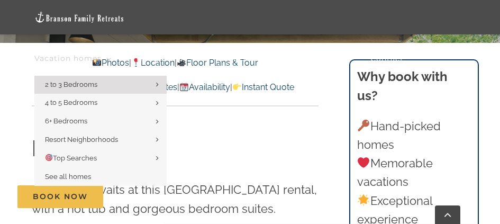
click at [109, 62] on icon "Main Menu Sticky" at bounding box center [108, 59] width 5 height 10
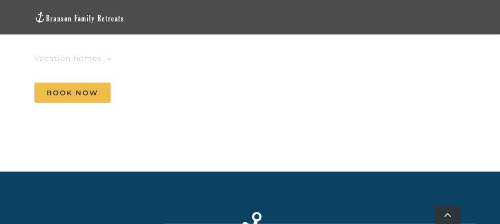
scroll to position [1694, 0]
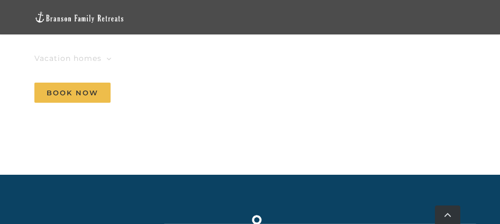
click at [259, 90] on nav "Vacation homes 2 to 3 Bedrooms Mini Camp | 2 Bedrooms Mini Pearl | 2 Bedrooms M…" at bounding box center [249, 75] width 431 height 69
click at [260, 87] on nav "Vacation homes 2 to 3 Bedrooms Mini Camp | 2 Bedrooms Mini Pearl | 2 Bedrooms M…" at bounding box center [249, 75] width 431 height 69
click at [276, 86] on nav "Vacation homes 2 to 3 Bedrooms Mini Camp | 2 Bedrooms Mini Pearl | 2 Bedrooms M…" at bounding box center [249, 75] width 431 height 69
click at [277, 85] on nav "Vacation homes 2 to 3 Bedrooms Mini Camp | 2 Bedrooms Mini Pearl | 2 Bedrooms M…" at bounding box center [249, 75] width 431 height 69
click at [275, 84] on nav "Vacation homes 2 to 3 Bedrooms Mini Camp | 2 Bedrooms Mini Pearl | 2 Bedrooms M…" at bounding box center [249, 75] width 431 height 69
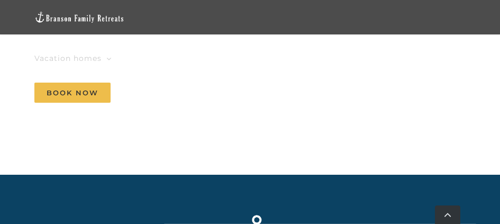
click at [221, 85] on nav "Vacation homes 2 to 3 Bedrooms Mini Camp | 2 Bedrooms Mini Pearl | 2 Bedrooms M…" at bounding box center [249, 75] width 431 height 69
click at [262, 85] on nav "Vacation homes 2 to 3 Bedrooms Mini Camp | 2 Bedrooms Mini Pearl | 2 Bedrooms M…" at bounding box center [249, 75] width 431 height 69
